Goal: Entertainment & Leisure: Consume media (video, audio)

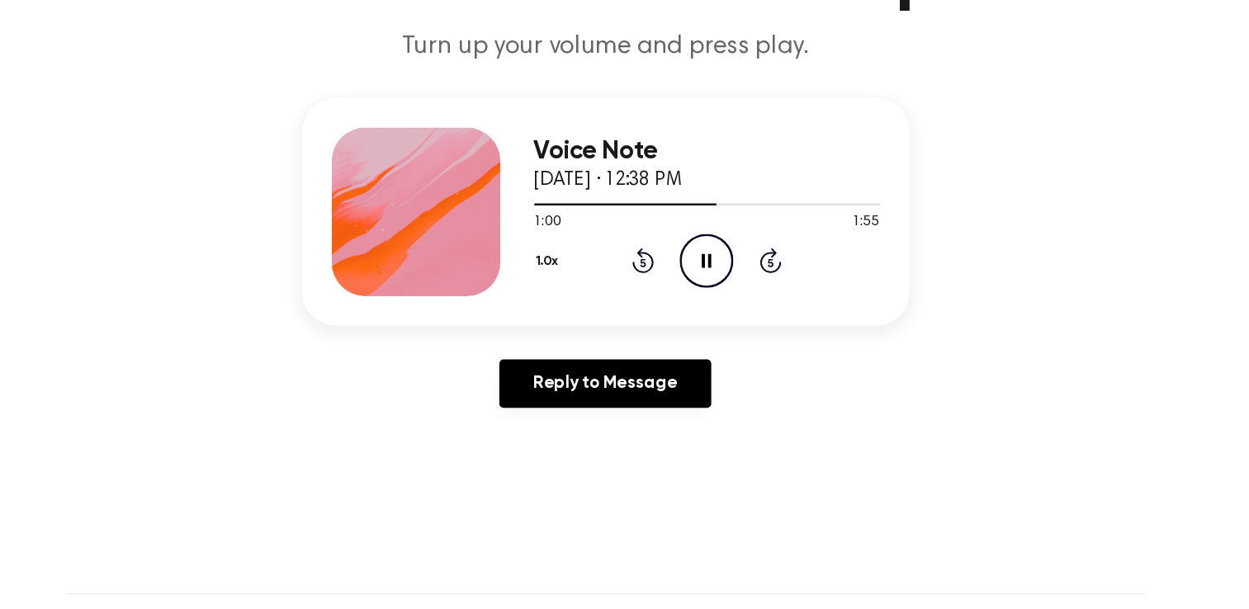
click at [577, 282] on div "1.0x Rewind 5 seconds Pause Audio Skip 5 seconds" at bounding box center [704, 301] width 271 height 42
click at [591, 314] on div "1.0x Rewind 5 seconds Pause Audio Skip 5 seconds" at bounding box center [704, 301] width 271 height 42
click at [589, 305] on button "1.0x" at bounding box center [582, 301] width 26 height 28
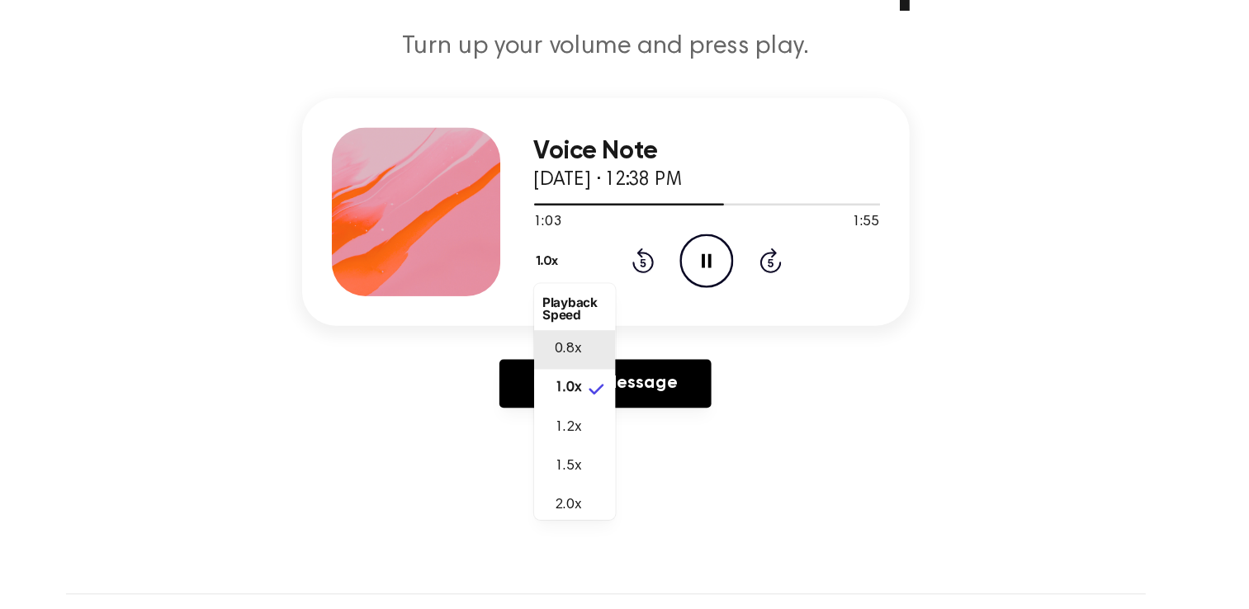
click at [598, 368] on span "0.8x" at bounding box center [595, 370] width 21 height 17
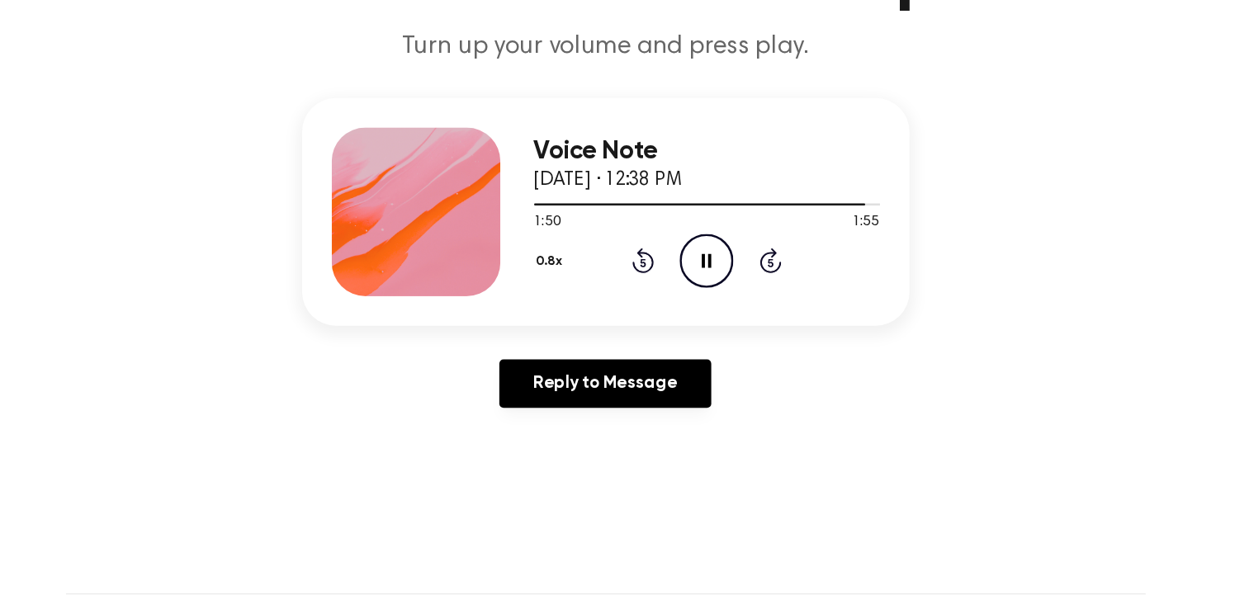
click at [650, 306] on icon at bounding box center [654, 301] width 17 height 20
click at [650, 306] on icon "Rewind 5 seconds" at bounding box center [654, 300] width 18 height 21
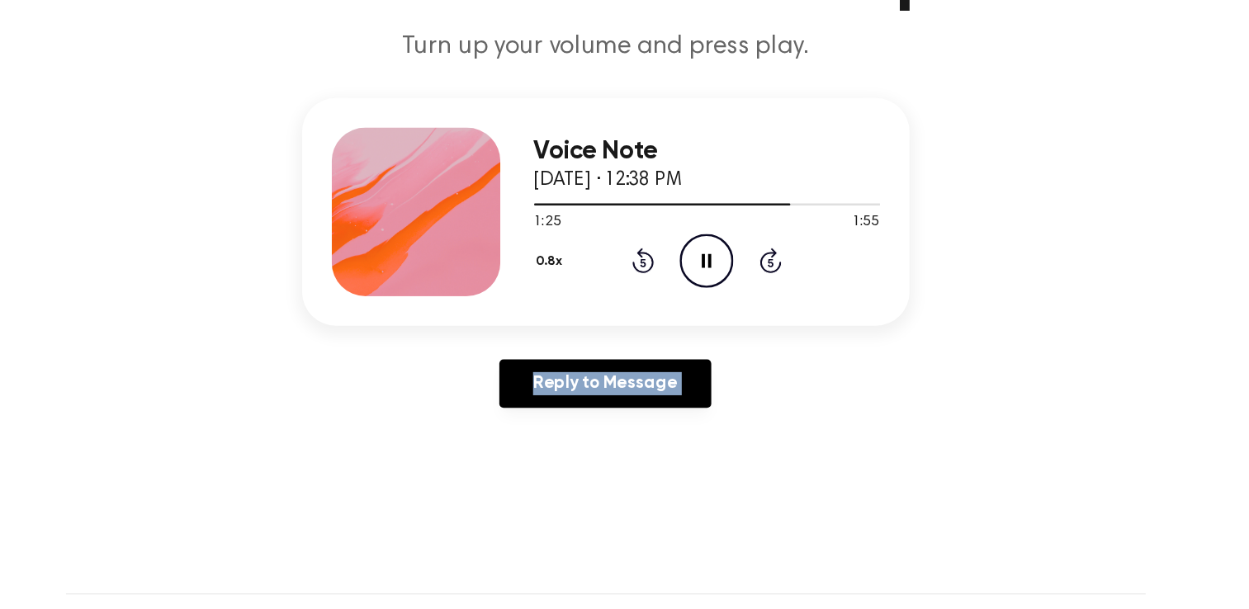
click at [650, 306] on icon "Rewind 5 seconds" at bounding box center [654, 300] width 18 height 21
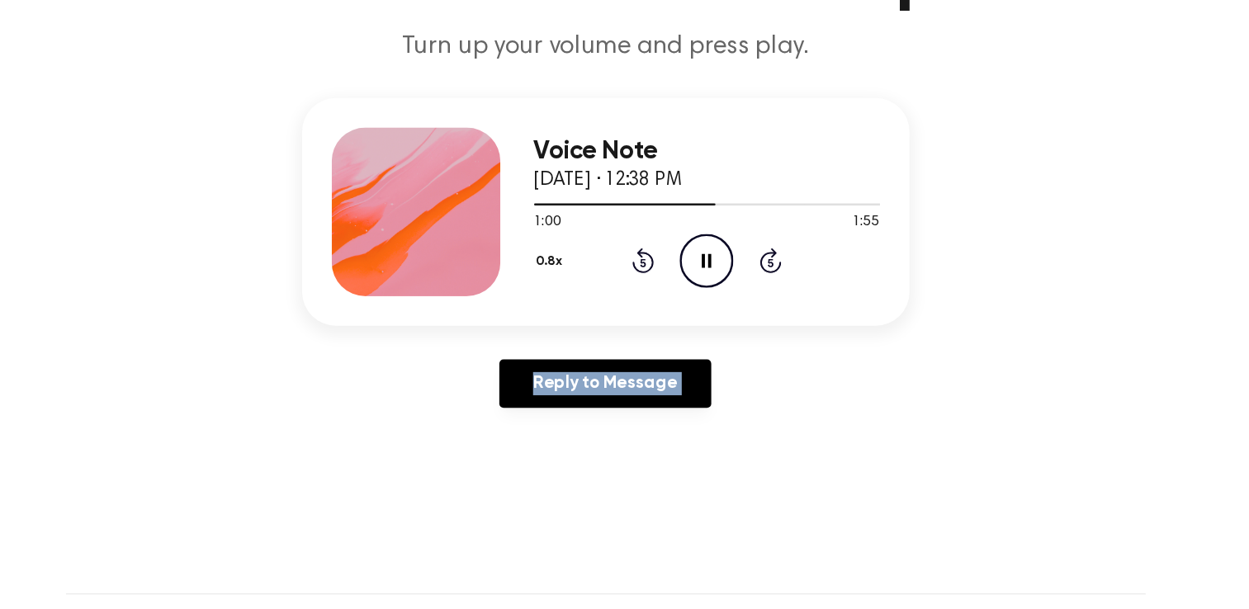
click at [650, 306] on icon "Rewind 5 seconds" at bounding box center [654, 300] width 18 height 21
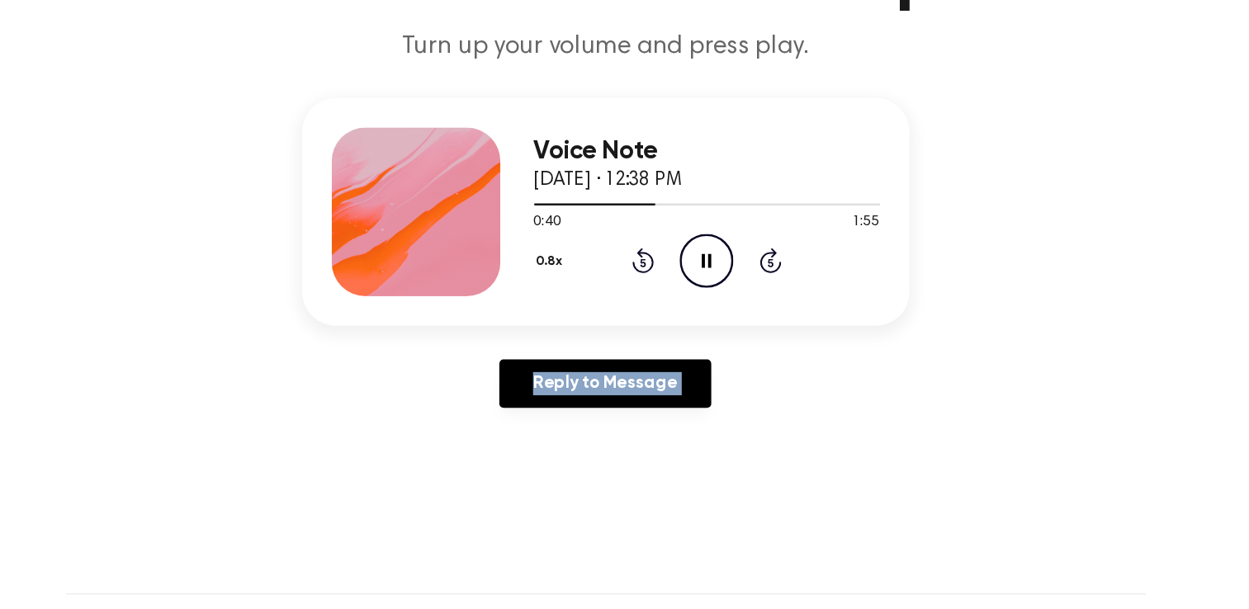
click at [650, 306] on icon "Rewind 5 seconds" at bounding box center [654, 300] width 18 height 21
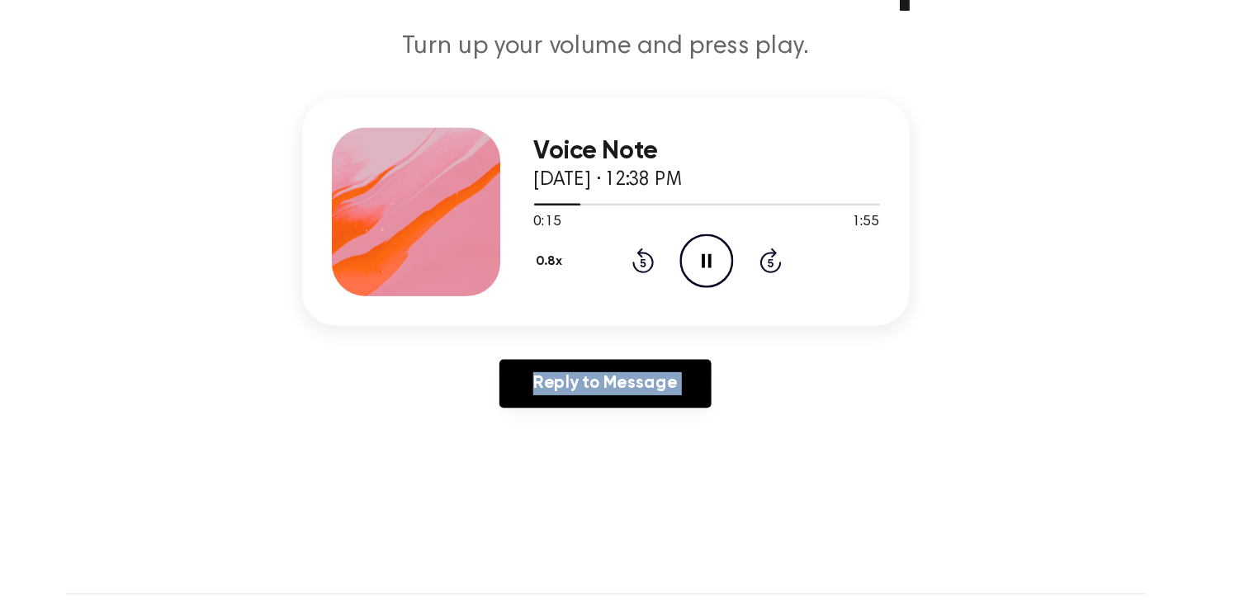
click at [650, 306] on icon "Rewind 5 seconds" at bounding box center [654, 300] width 18 height 21
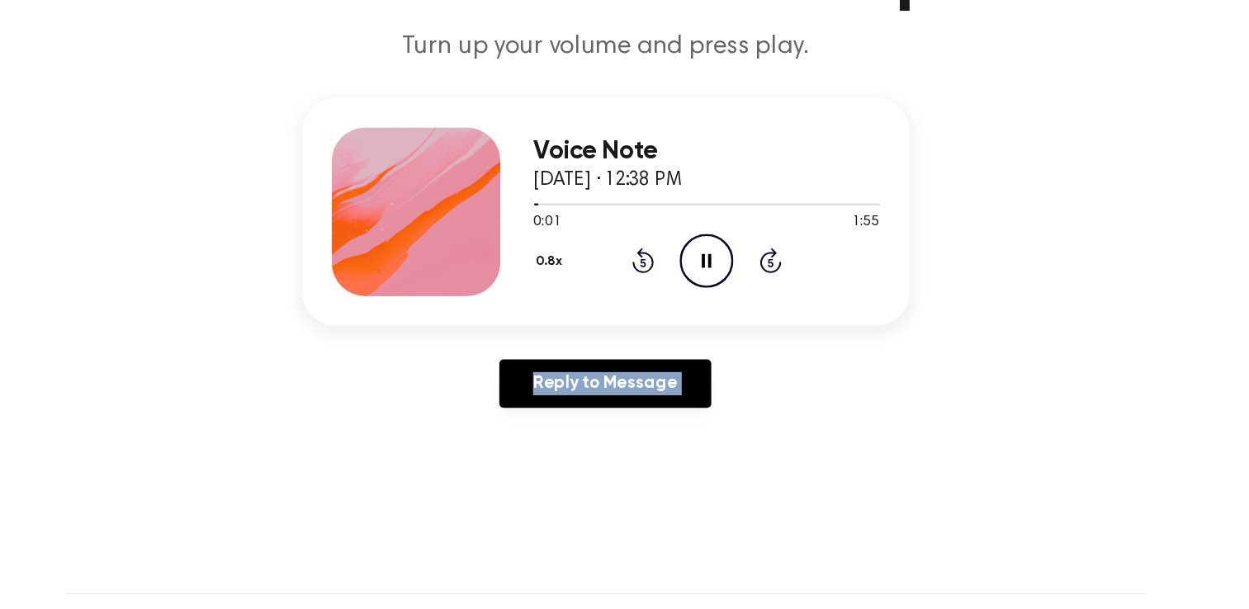
drag, startPoint x: 650, startPoint y: 306, endPoint x: 727, endPoint y: 398, distance: 119.6
click at [727, 398] on div "Reply to Message" at bounding box center [625, 403] width 476 height 51
click at [578, 359] on div "Voice Note [DATE] · 12:38 PM 0:04 1:55 Your browser does not support the [objec…" at bounding box center [625, 301] width 1210 height 256
click at [576, 303] on button "0.8x" at bounding box center [583, 301] width 29 height 28
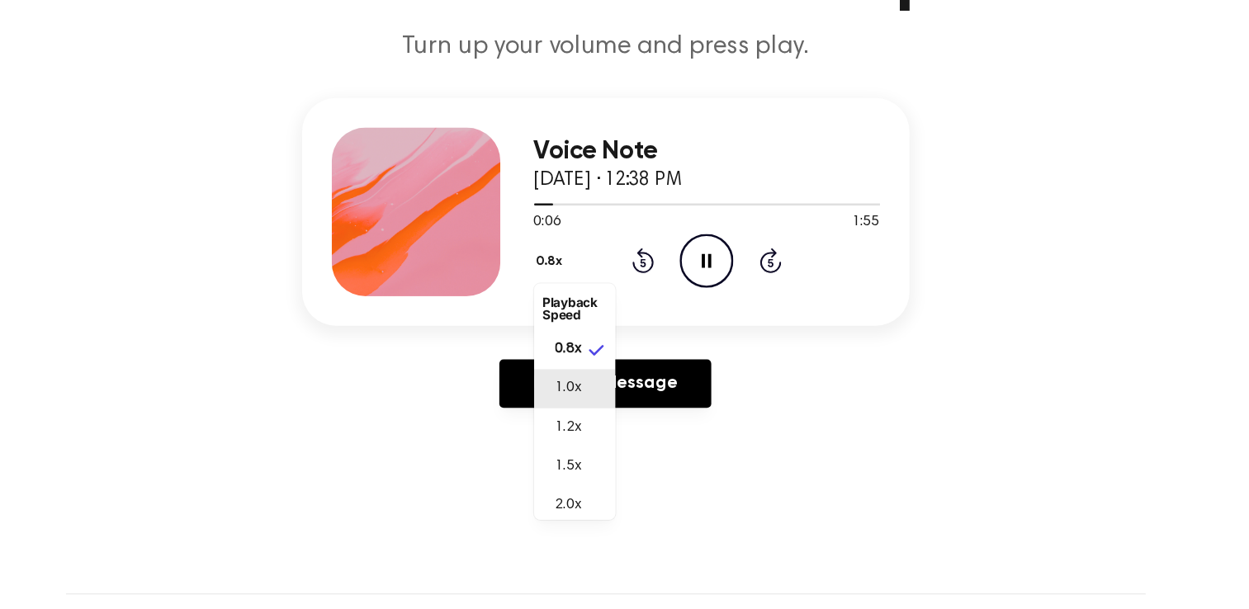
click at [579, 400] on div "1.0x" at bounding box center [591, 400] width 31 height 17
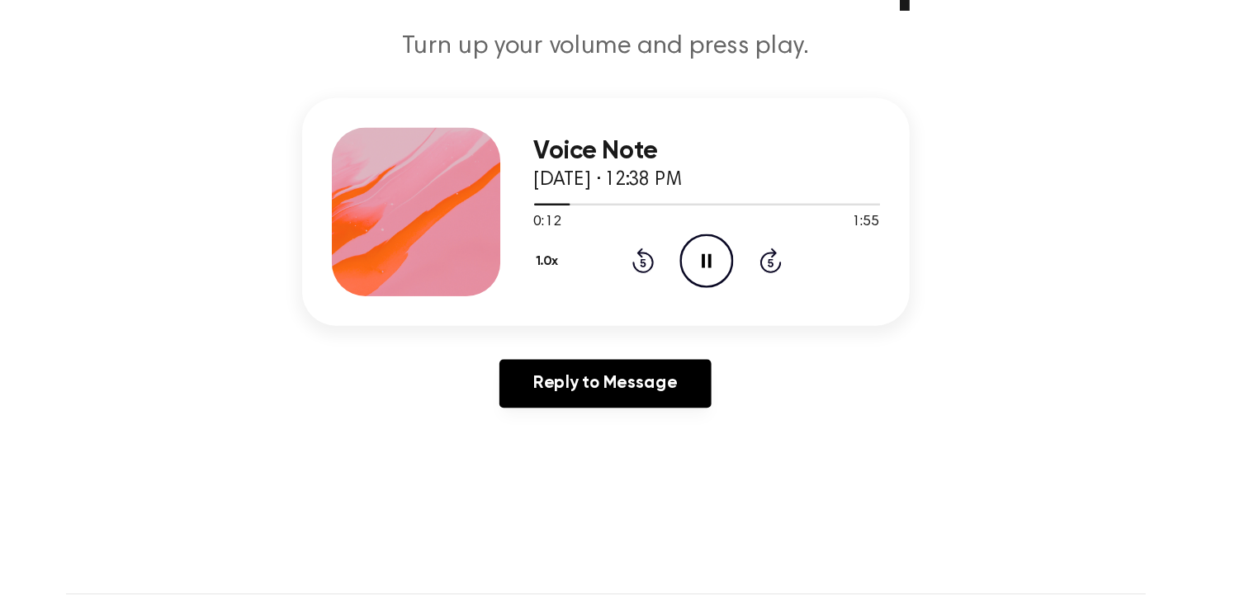
click at [708, 295] on icon "Pause Audio" at bounding box center [704, 301] width 42 height 42
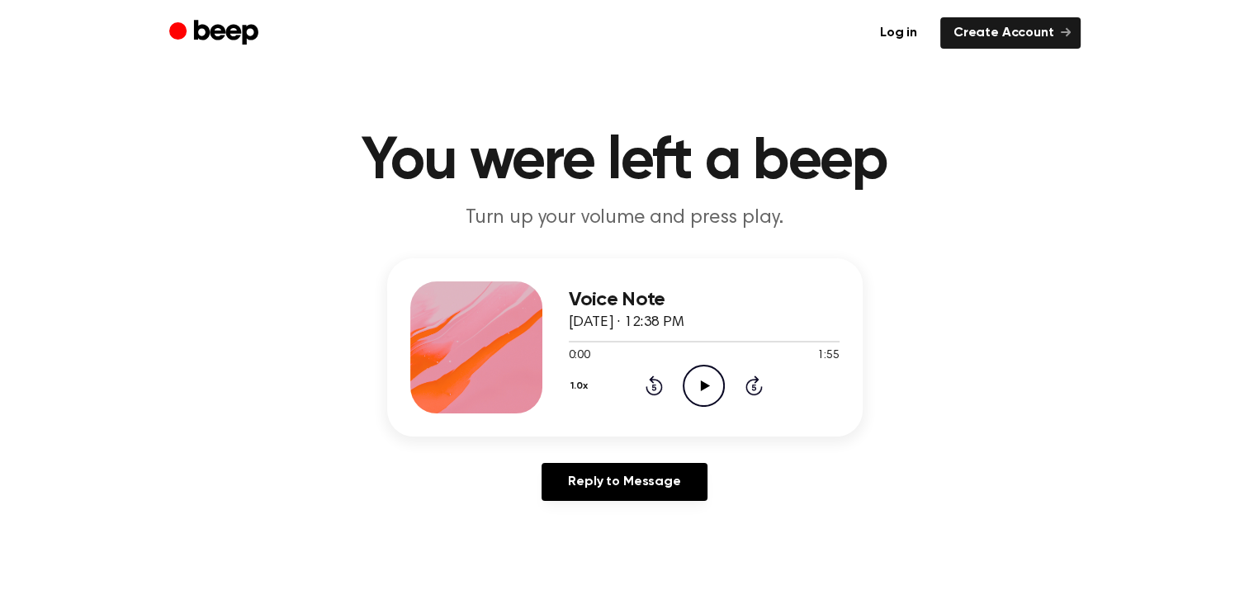
click at [710, 381] on icon "Play Audio" at bounding box center [704, 386] width 42 height 42
click at [569, 381] on button "1.0x" at bounding box center [582, 386] width 26 height 28
click at [607, 543] on li "1.5x" at bounding box center [601, 547] width 64 height 31
click at [576, 388] on button "1.5x" at bounding box center [581, 386] width 25 height 28
click at [607, 527] on li "1.2x" at bounding box center [601, 516] width 64 height 31
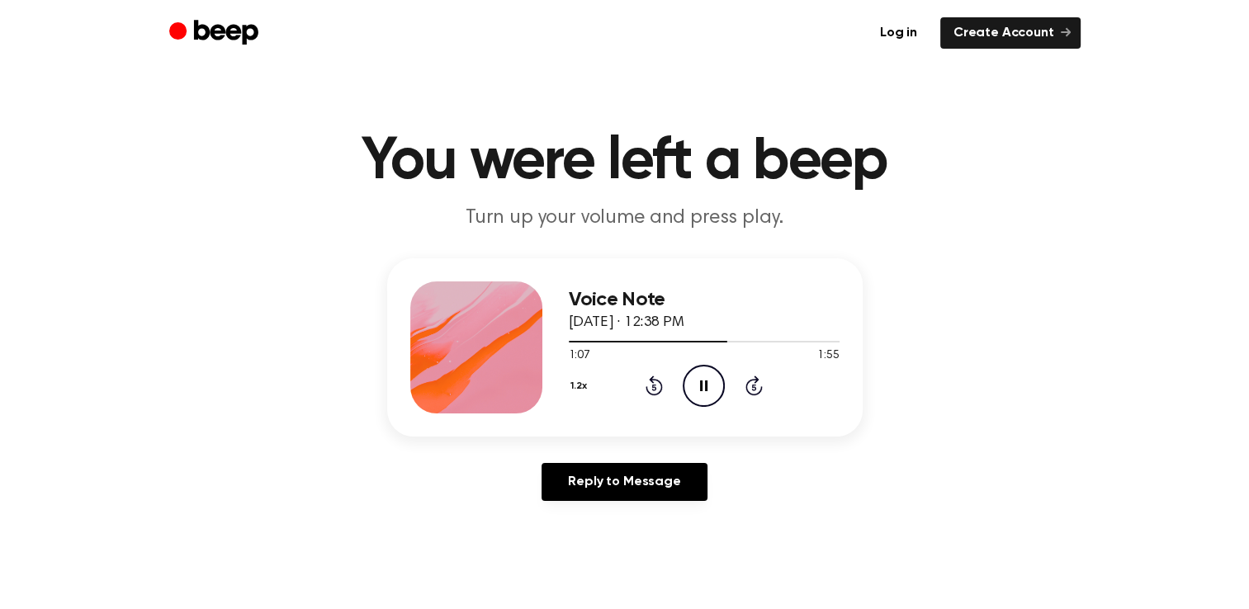
click at [571, 382] on button "1.2x" at bounding box center [581, 386] width 25 height 28
drag, startPoint x: 585, startPoint y: 527, endPoint x: 580, endPoint y: 547, distance: 20.4
click at [580, 547] on ul "Playback Speed 0.8x 1.0x 1.2x 1.5x 2.0x" at bounding box center [601, 496] width 64 height 185
click at [580, 547] on div "1.5x" at bounding box center [591, 546] width 31 height 17
click at [582, 388] on button "1.5x" at bounding box center [581, 386] width 25 height 28
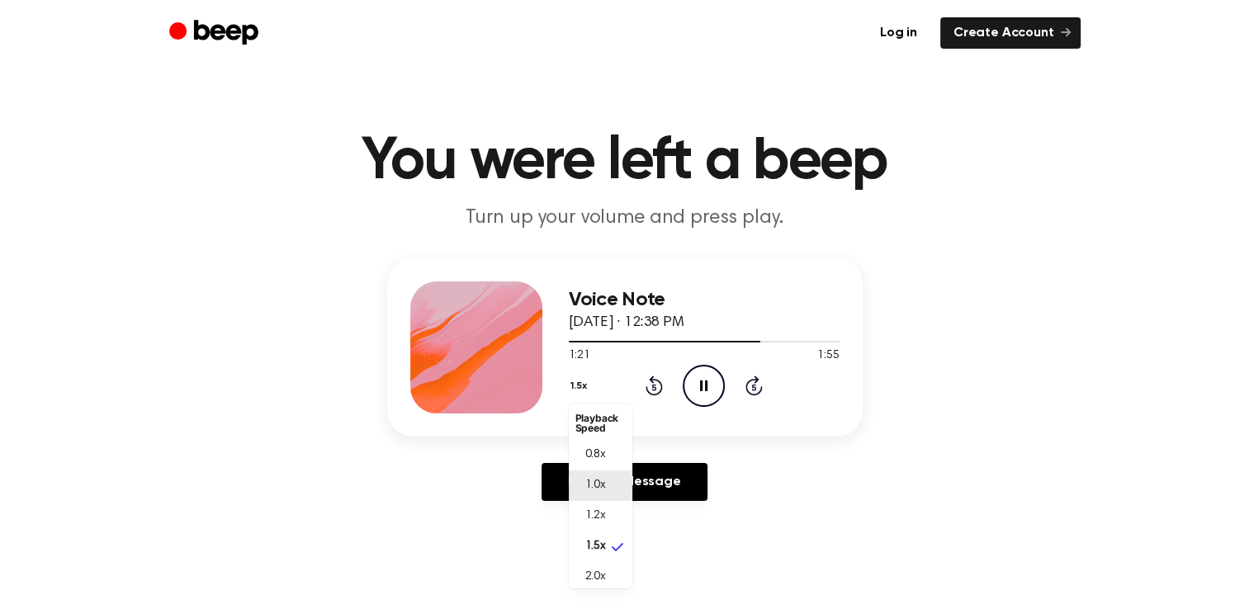
click at [605, 479] on li "1.0x" at bounding box center [601, 486] width 64 height 31
click at [566, 387] on div "Voice Note August 24, 2025 · 12:38 PM 1:28 1:55 Your browser does not support t…" at bounding box center [625, 347] width 476 height 178
click at [585, 387] on button "1.0x" at bounding box center [582, 386] width 26 height 28
click at [612, 524] on li "1.2x" at bounding box center [601, 516] width 64 height 31
click at [573, 383] on button "1.2x" at bounding box center [581, 386] width 25 height 28
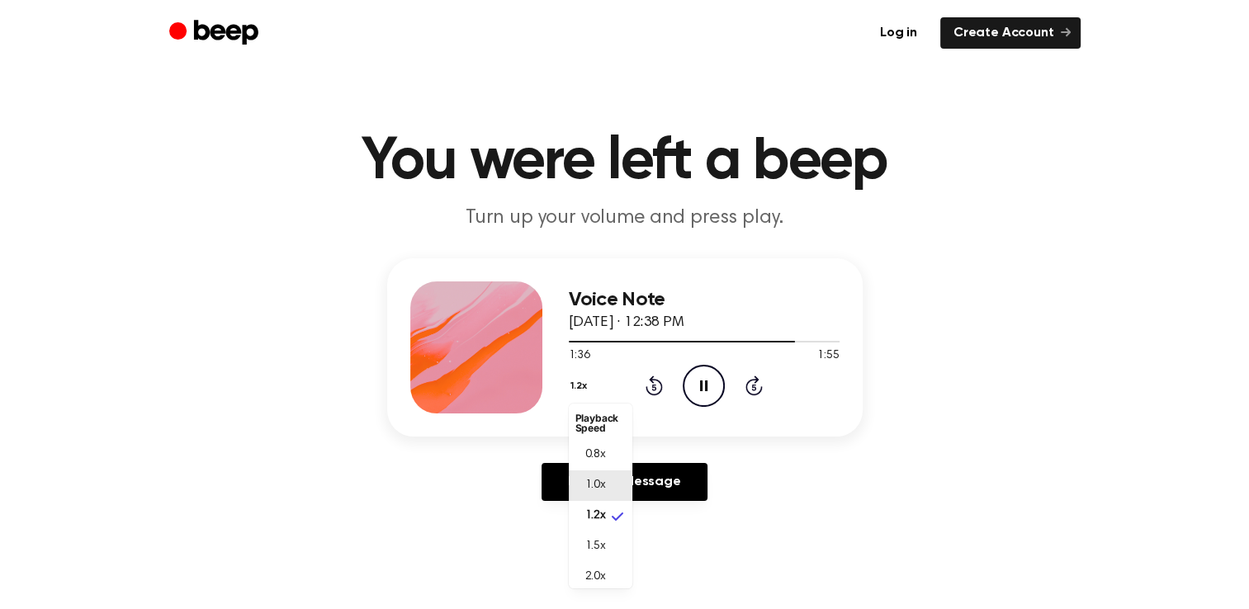
click at [601, 490] on span "1.0x" at bounding box center [595, 485] width 21 height 17
click at [708, 380] on icon "Play Audio" at bounding box center [704, 386] width 42 height 42
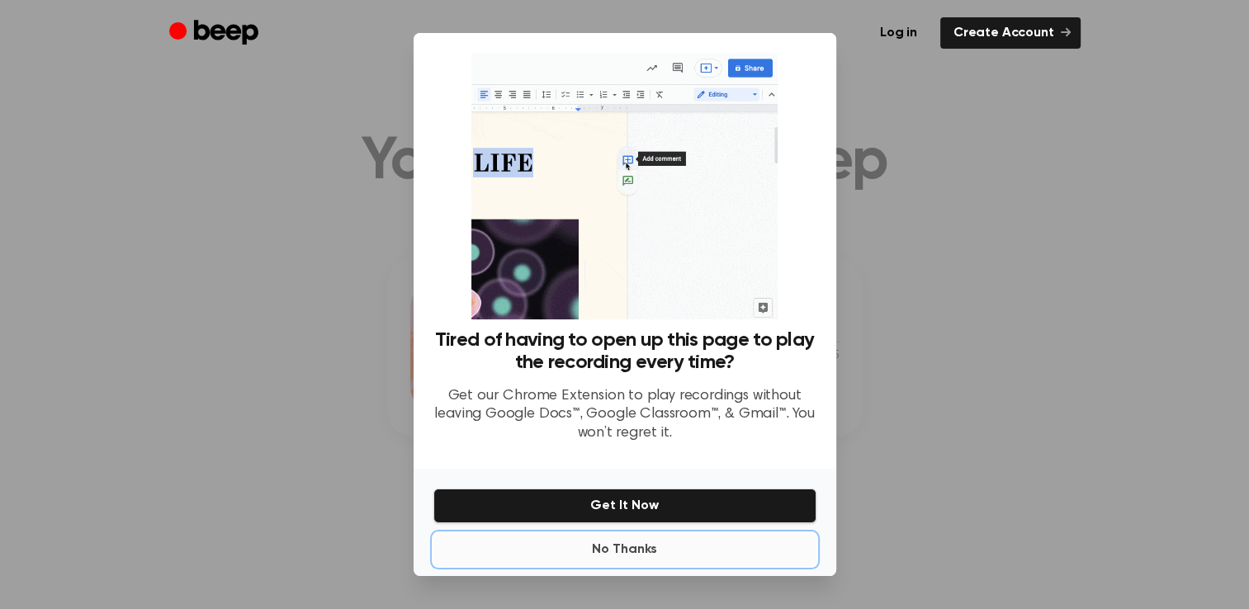
click at [650, 555] on button "No Thanks" at bounding box center [625, 549] width 383 height 33
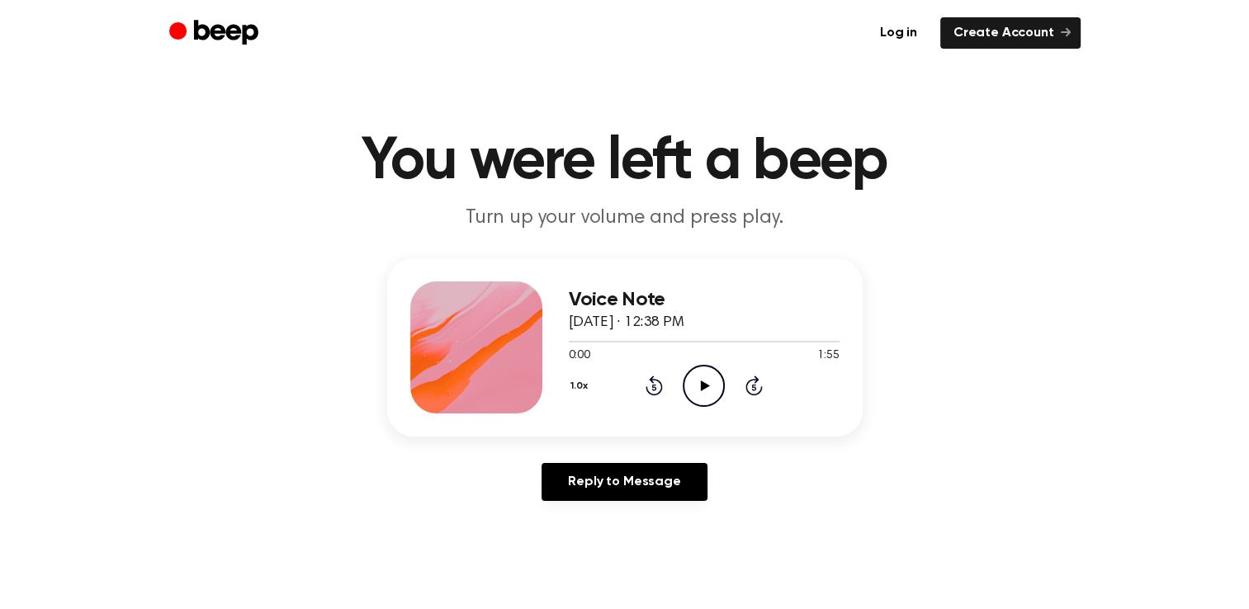
click at [700, 391] on icon "Play Audio" at bounding box center [704, 386] width 42 height 42
click at [667, 482] on link "Reply to Message" at bounding box center [624, 482] width 165 height 38
click at [705, 381] on icon "Play Audio" at bounding box center [704, 386] width 42 height 42
click at [571, 381] on button "1.0x" at bounding box center [582, 386] width 26 height 28
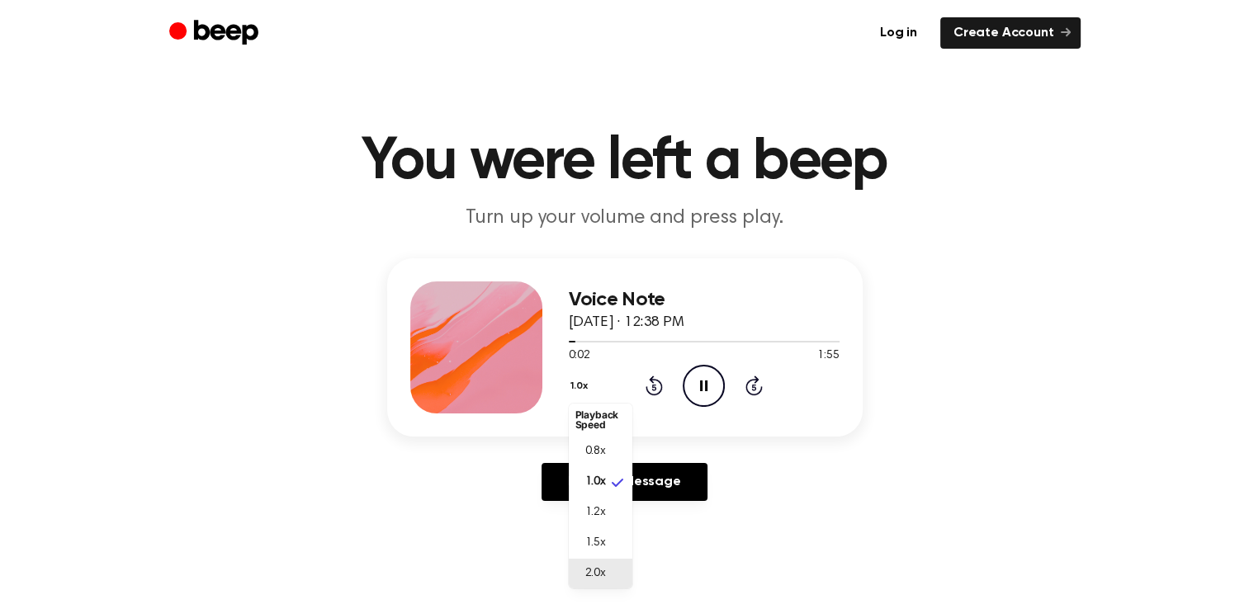
click at [616, 571] on li "2.0x" at bounding box center [601, 574] width 64 height 31
click at [582, 380] on button "2.0x" at bounding box center [583, 386] width 28 height 28
click at [623, 487] on li "1.0x" at bounding box center [601, 482] width 64 height 31
click at [704, 398] on icon "Play Audio" at bounding box center [704, 386] width 42 height 42
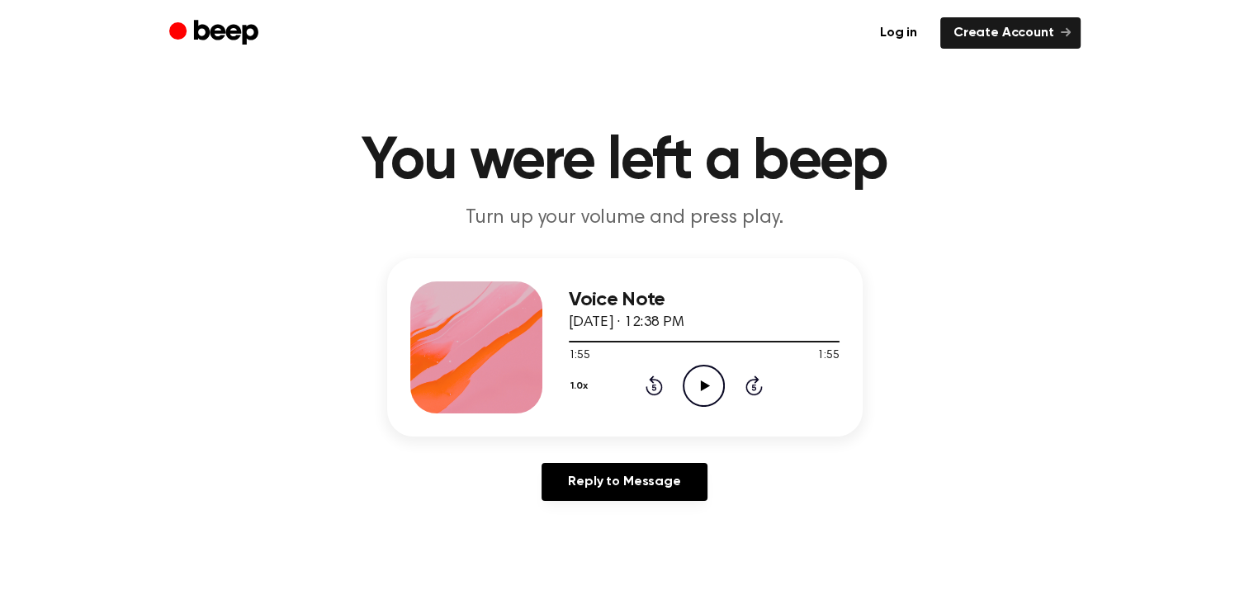
click at [709, 390] on icon "Play Audio" at bounding box center [704, 386] width 42 height 42
click at [700, 379] on icon "Pause Audio" at bounding box center [704, 386] width 42 height 42
click at [700, 379] on icon "Play Audio" at bounding box center [704, 386] width 42 height 42
click at [700, 379] on icon "Pause Audio" at bounding box center [704, 386] width 42 height 42
